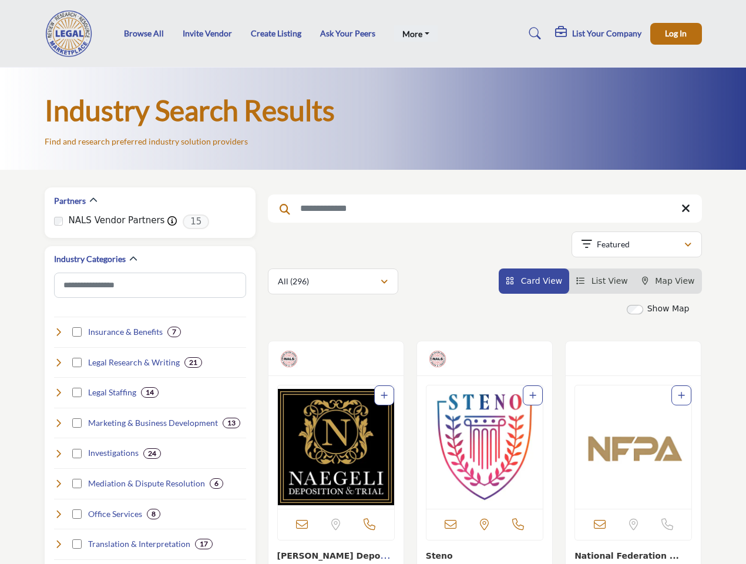
click at [414, 33] on link "More" at bounding box center [415, 33] width 43 height 16
click at [676, 33] on span "Log In" at bounding box center [676, 33] width 22 height 10
click at [93, 200] on icon "button" at bounding box center [93, 200] width 8 height 8
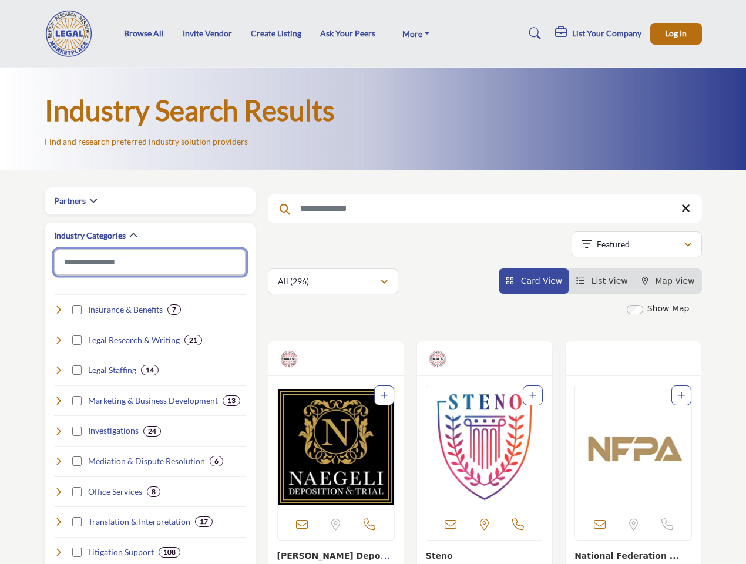
click at [133, 259] on input "Search Category" at bounding box center [150, 262] width 192 height 26
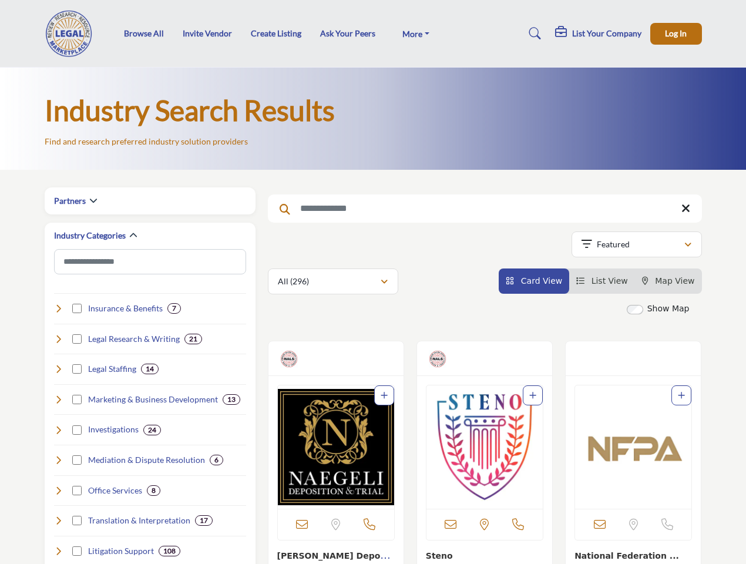
click at [118, 332] on div "Legal Research & Writing 21" at bounding box center [150, 335] width 192 height 22
click at [127, 363] on div "Legal Staffing 14" at bounding box center [150, 365] width 192 height 22
click at [106, 392] on div "Marketing & Business Development 13" at bounding box center [150, 395] width 192 height 22
click at [146, 423] on div "Investigations 24" at bounding box center [150, 425] width 192 height 22
click at [108, 453] on div "Mediation & Dispute Resolution 6" at bounding box center [150, 456] width 192 height 22
